Goal: Book appointment/travel/reservation

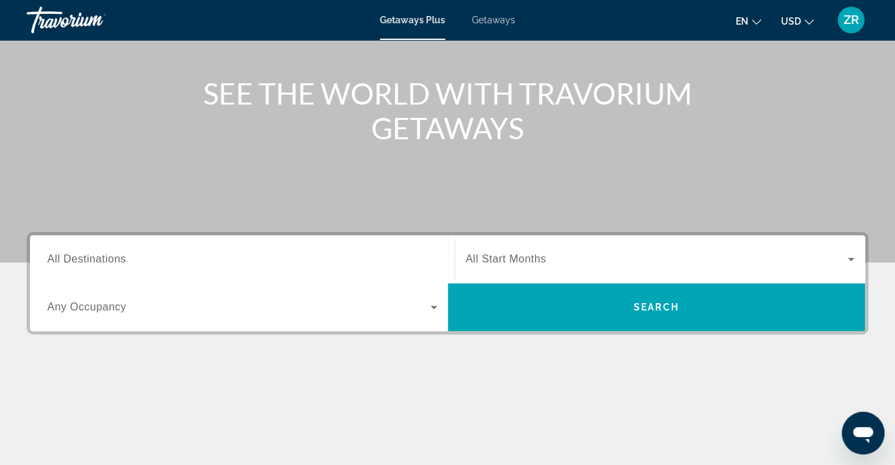
scroll to position [135, 0]
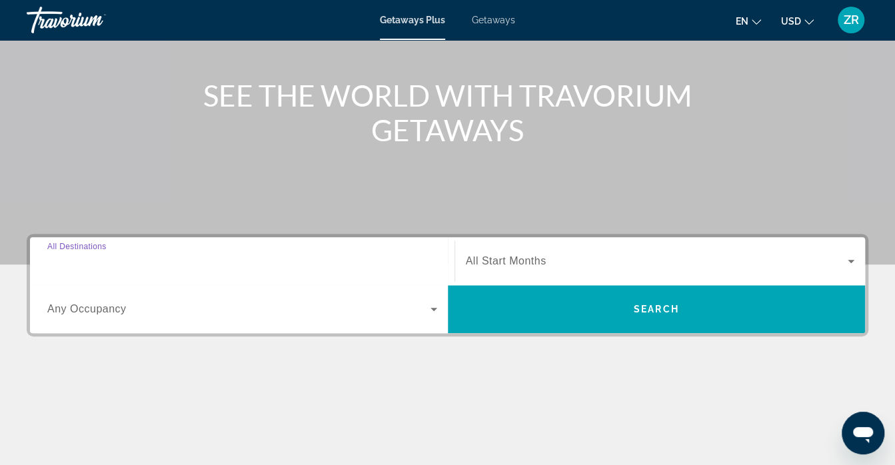
click at [138, 263] on input "Destination All Destinations" at bounding box center [242, 262] width 390 height 16
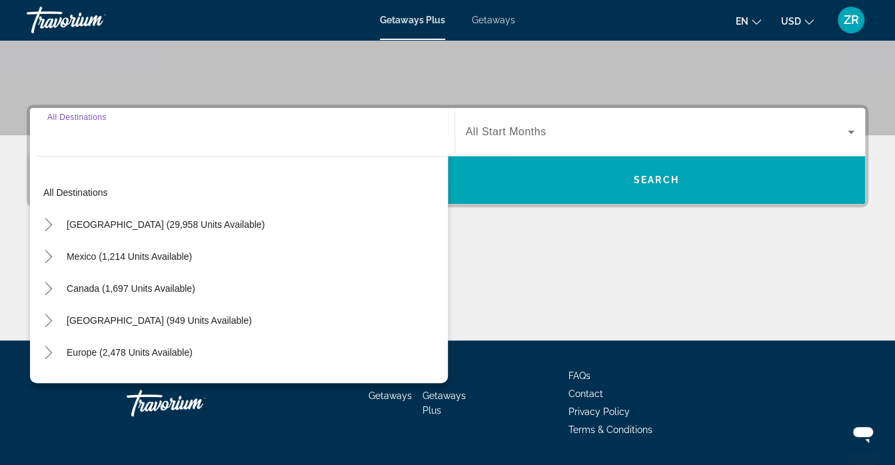
scroll to position [303, 0]
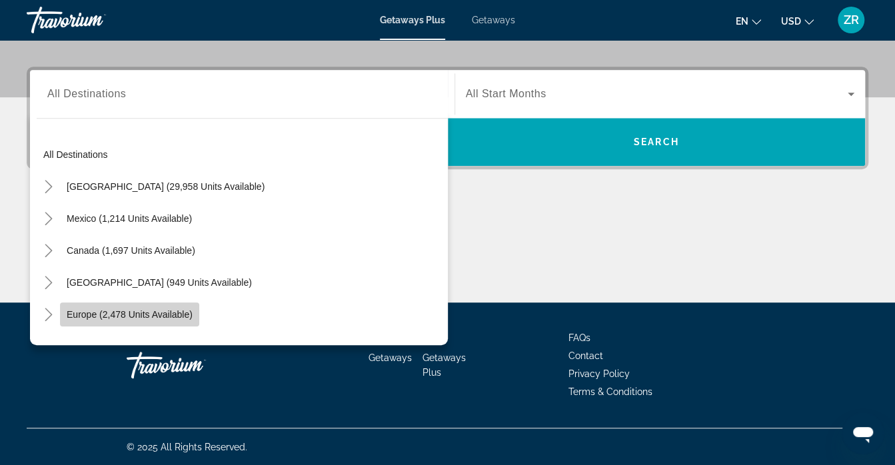
click at [146, 309] on span "Europe (2,478 units available)" at bounding box center [130, 314] width 126 height 11
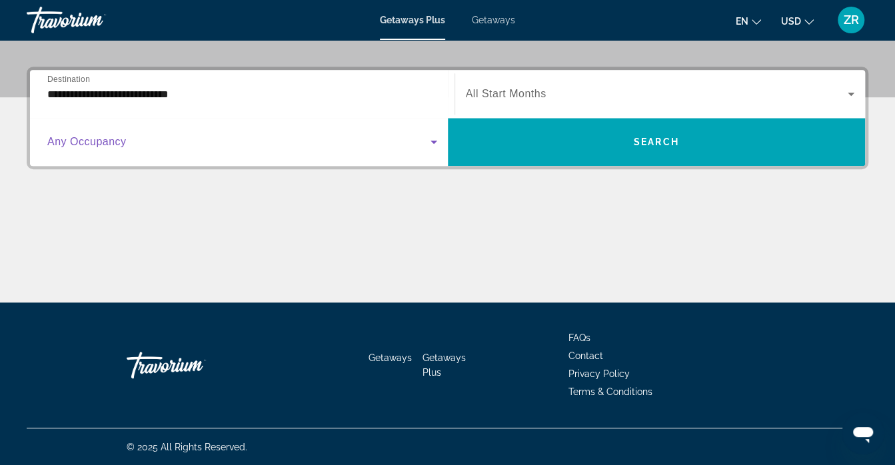
click at [435, 143] on icon "Search widget" at bounding box center [434, 142] width 16 height 16
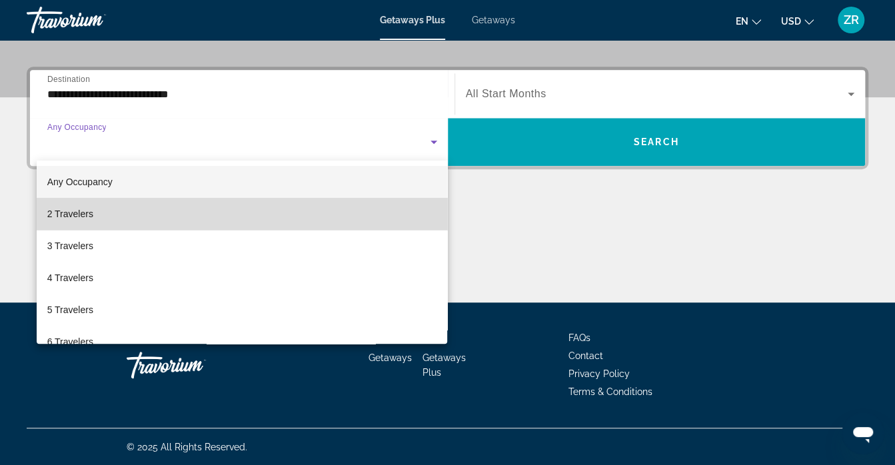
click at [367, 213] on mat-option "2 Travelers" at bounding box center [242, 214] width 411 height 32
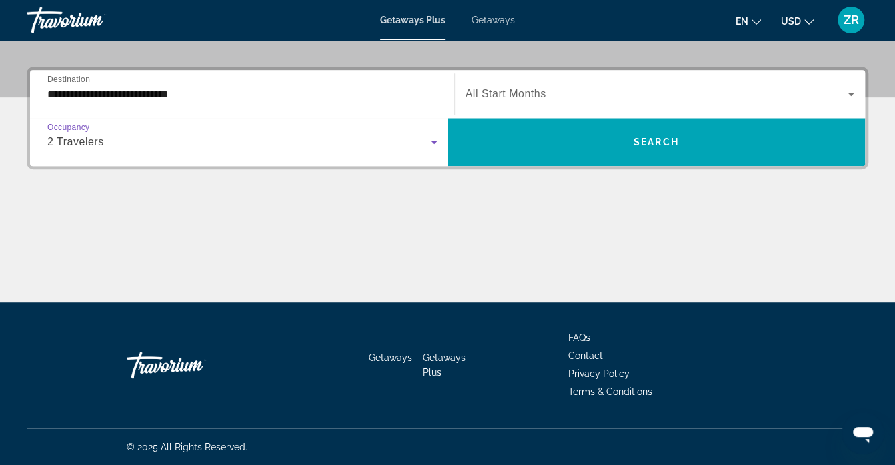
click at [850, 97] on icon "Search widget" at bounding box center [851, 94] width 16 height 16
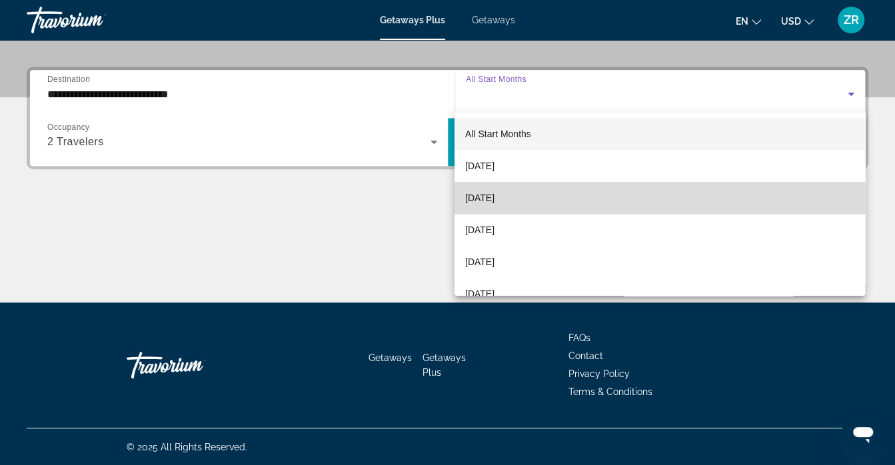
click at [727, 201] on mat-option "October 2025" at bounding box center [660, 198] width 411 height 32
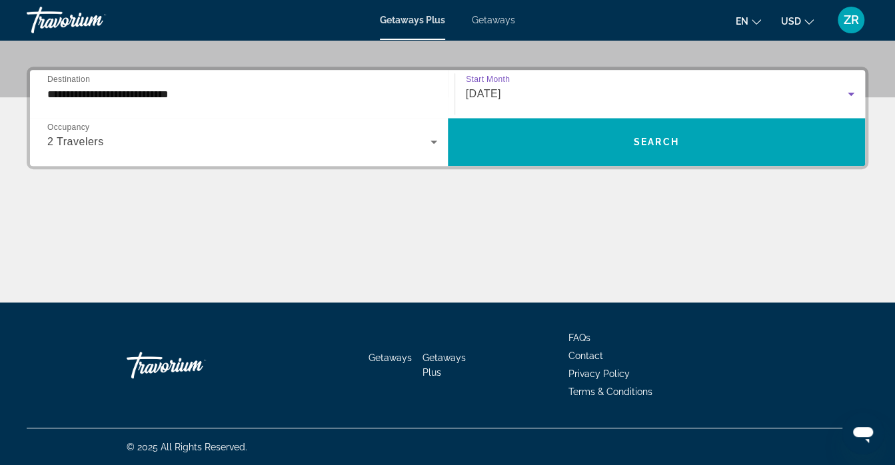
click at [201, 95] on input "**********" at bounding box center [242, 95] width 390 height 16
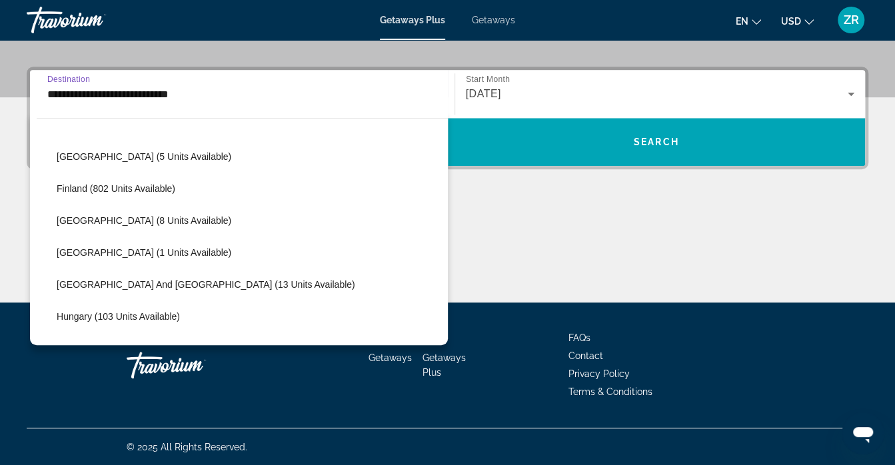
scroll to position [285, 0]
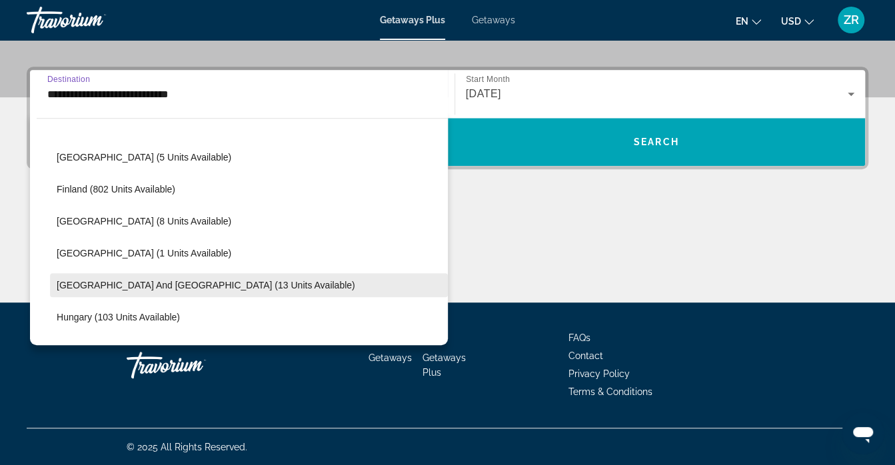
click at [235, 280] on span "Search widget" at bounding box center [249, 285] width 398 height 32
type input "**********"
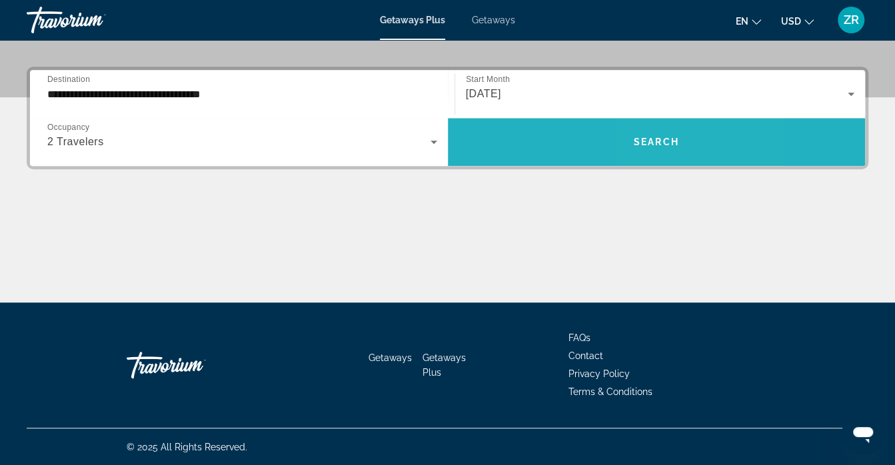
click at [680, 139] on span "Search widget" at bounding box center [657, 142] width 418 height 32
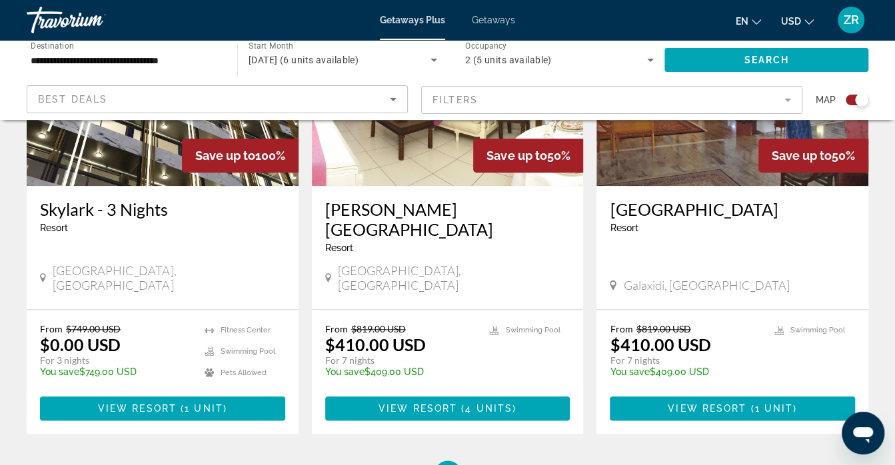
scroll to position [608, 0]
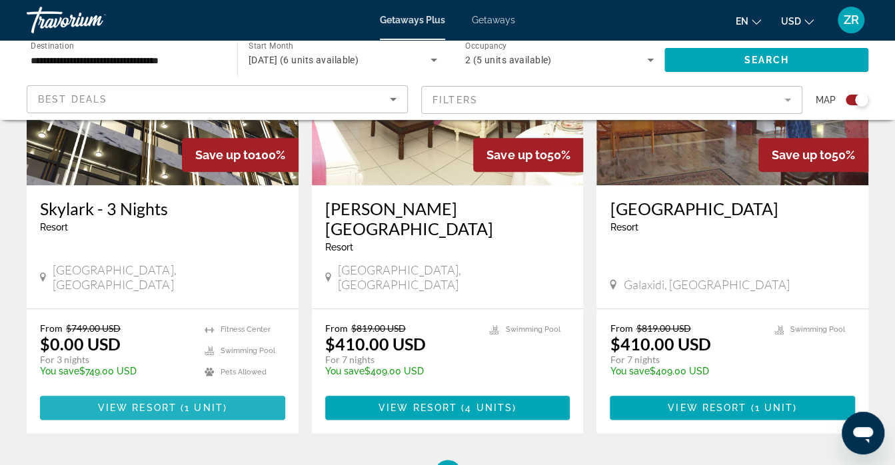
click at [235, 392] on span "Main content" at bounding box center [162, 408] width 245 height 32
